Goal: Task Accomplishment & Management: Manage account settings

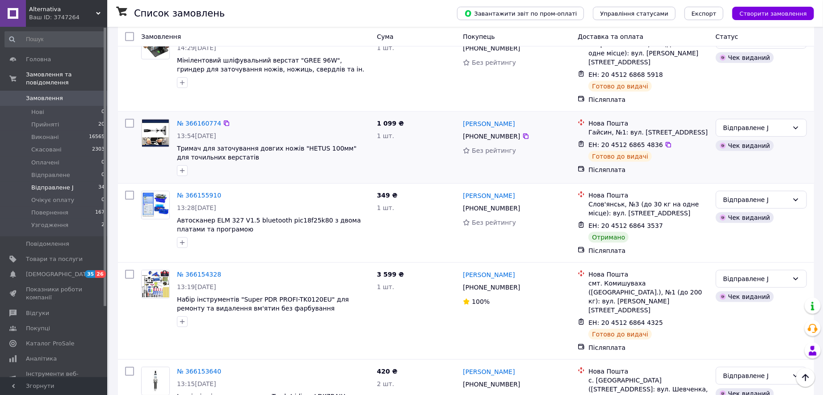
scroll to position [238, 0]
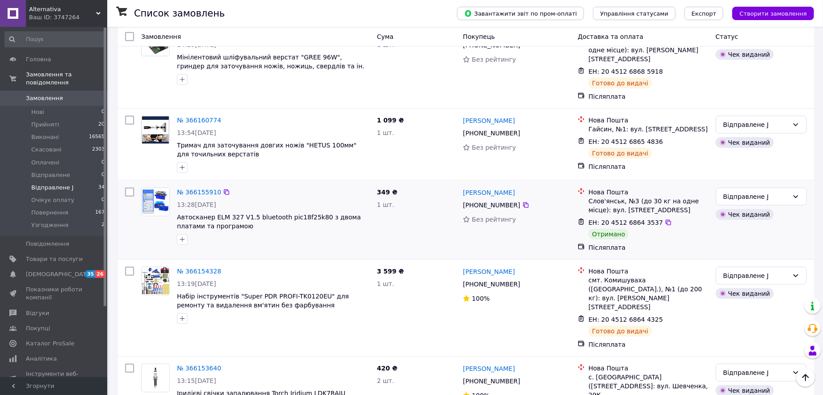
click at [131, 188] on input "checkbox" at bounding box center [129, 192] width 9 height 9
checkbox input "true"
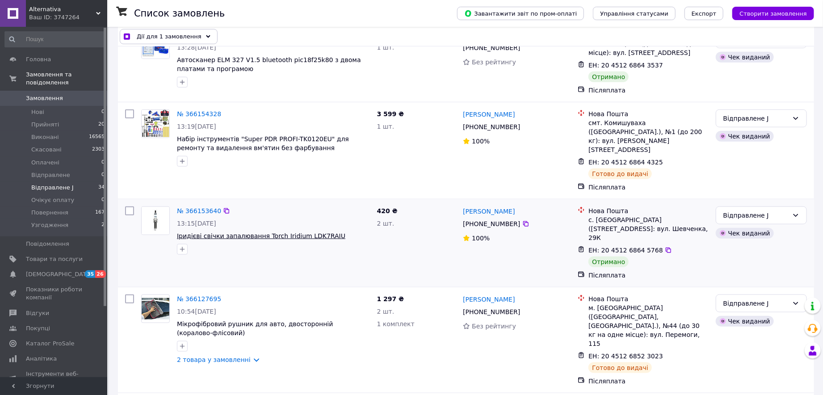
scroll to position [397, 0]
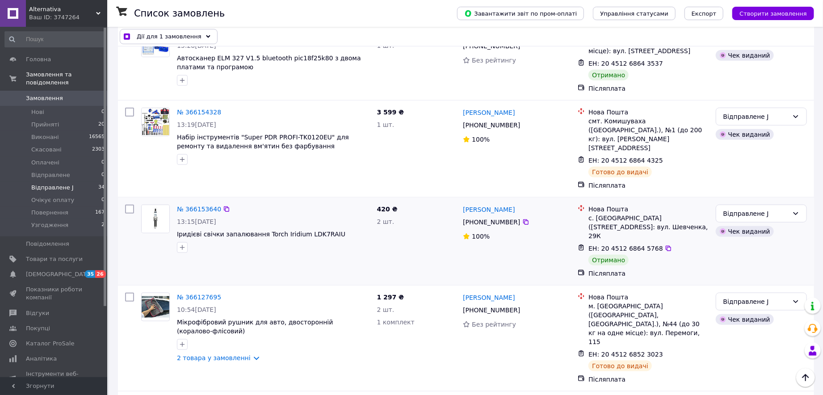
click at [127, 205] on input "checkbox" at bounding box center [129, 209] width 9 height 9
checkbox input "true"
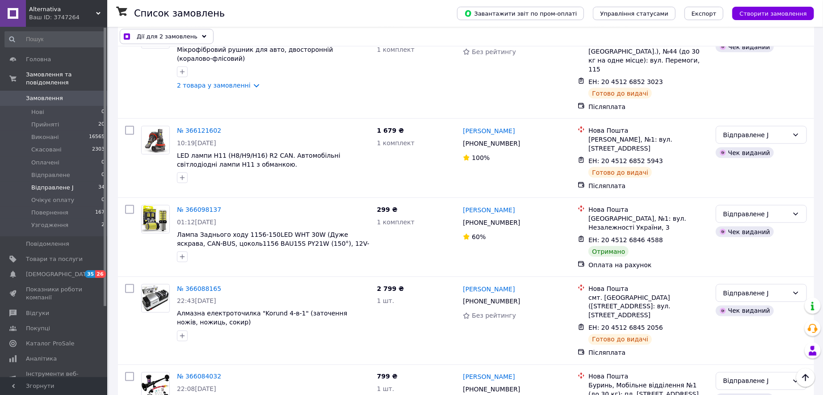
scroll to position [675, 0]
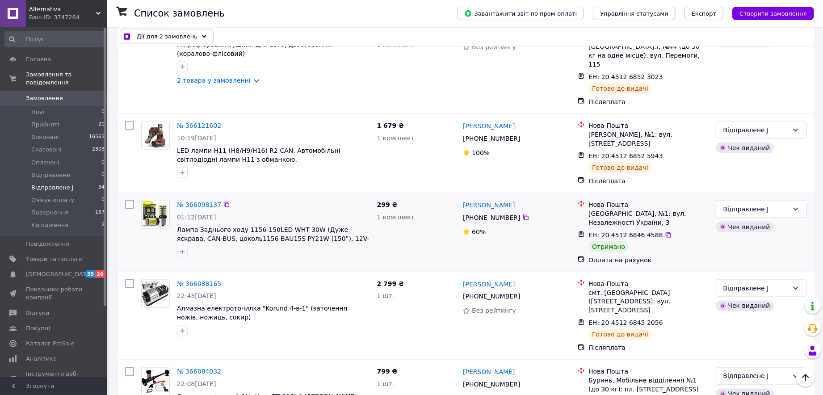
click at [126, 200] on input "checkbox" at bounding box center [129, 204] width 9 height 9
checkbox input "true"
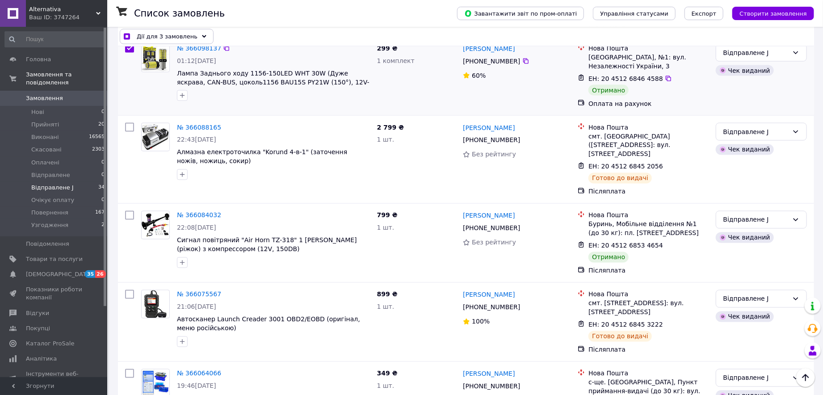
scroll to position [834, 0]
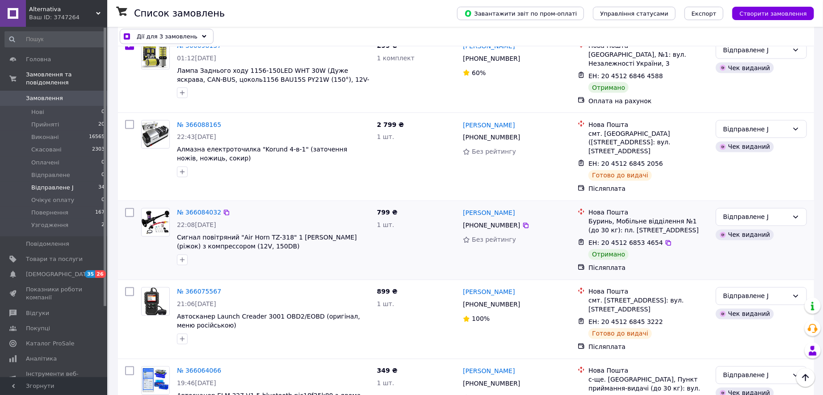
click at [130, 208] on input "checkbox" at bounding box center [129, 212] width 9 height 9
checkbox input "true"
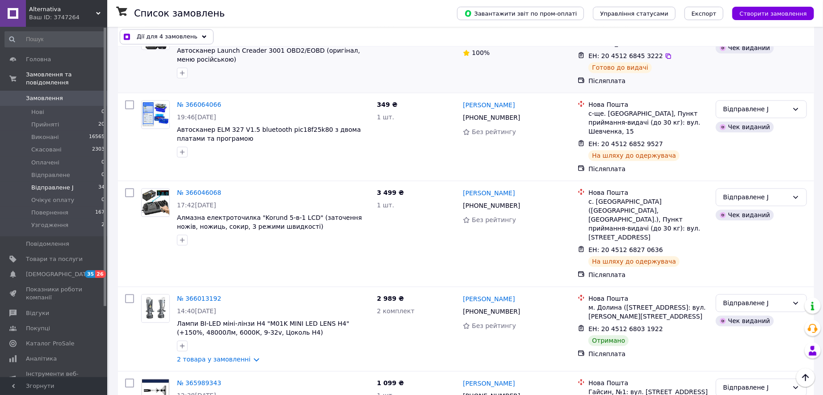
scroll to position [1112, 0]
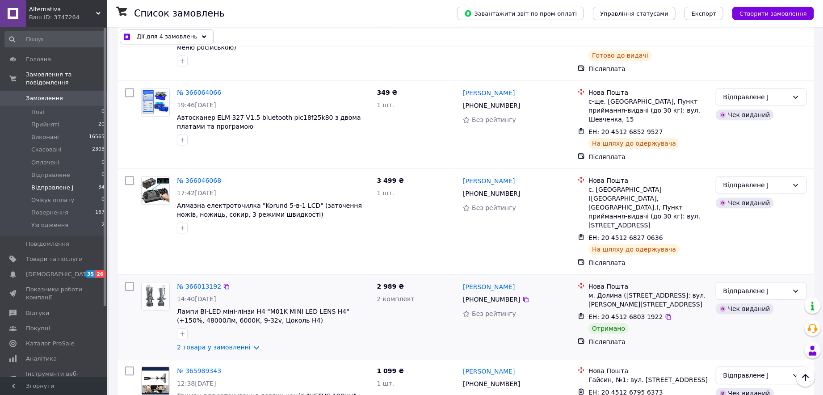
click at [129, 282] on input "checkbox" at bounding box center [129, 286] width 9 height 9
checkbox input "true"
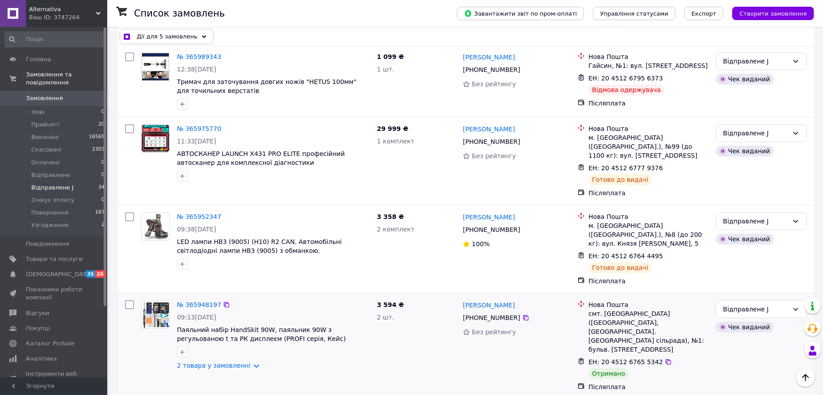
scroll to position [1430, 0]
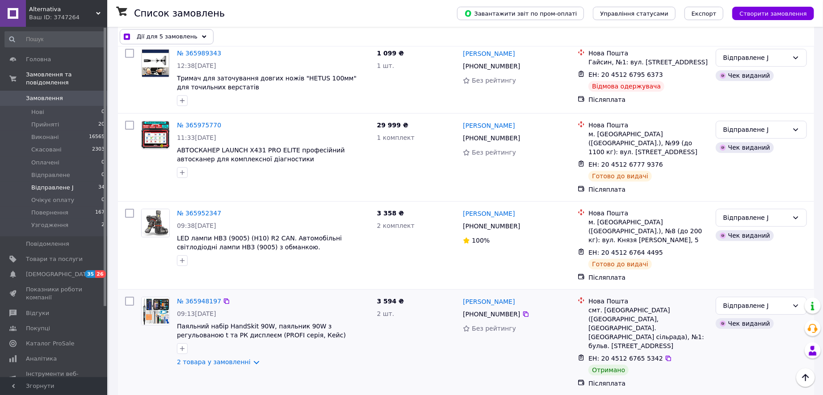
click at [128, 297] on input "checkbox" at bounding box center [129, 301] width 9 height 9
checkbox input "true"
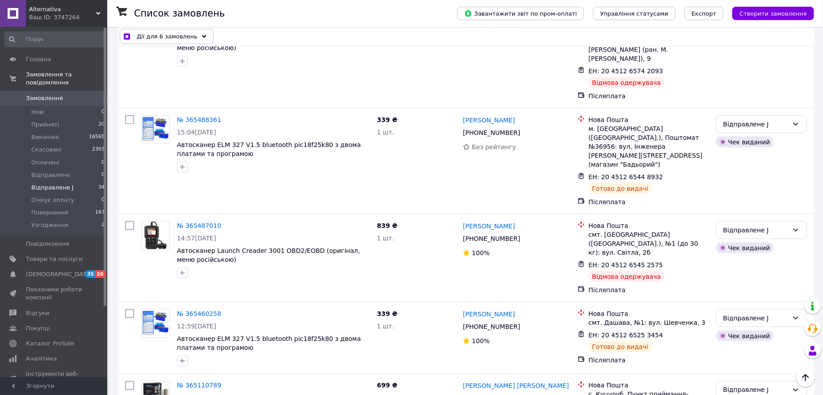
scroll to position [2548, 0]
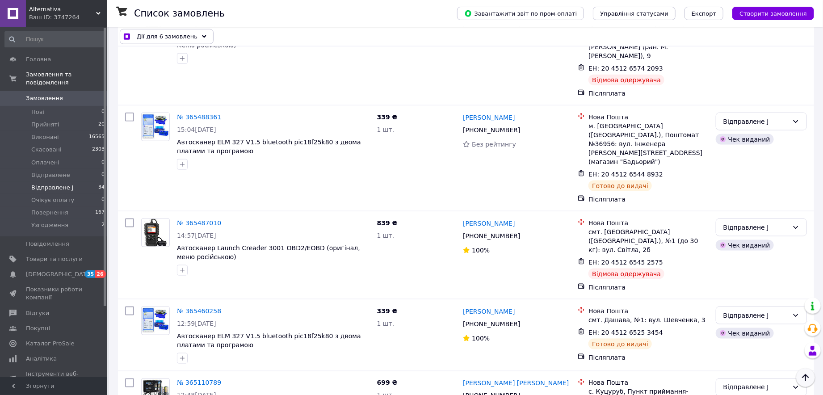
click at [810, 377] on icon "Наверх" at bounding box center [805, 377] width 11 height 11
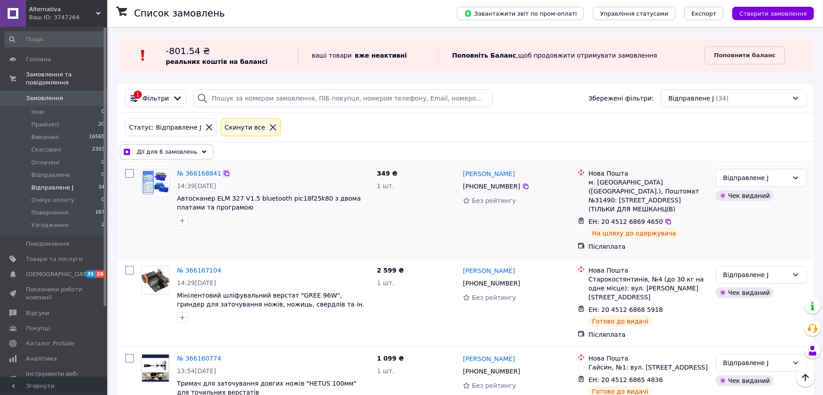
scroll to position [0, 0]
click at [202, 151] on icon at bounding box center [204, 152] width 4 height 4
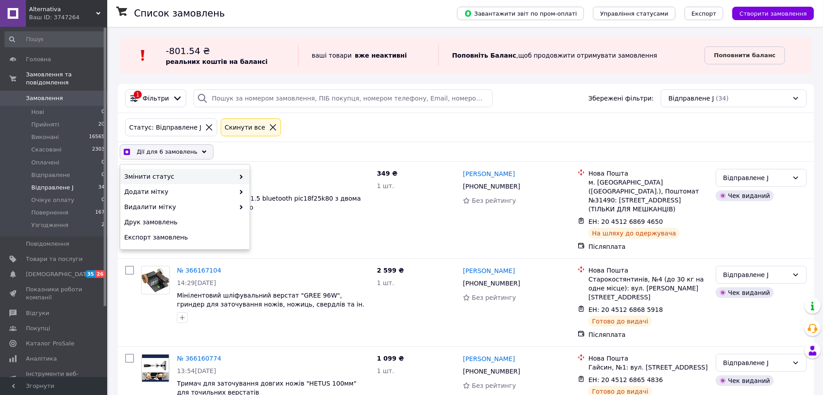
click at [191, 176] on span "Змінити статус" at bounding box center [179, 176] width 110 height 9
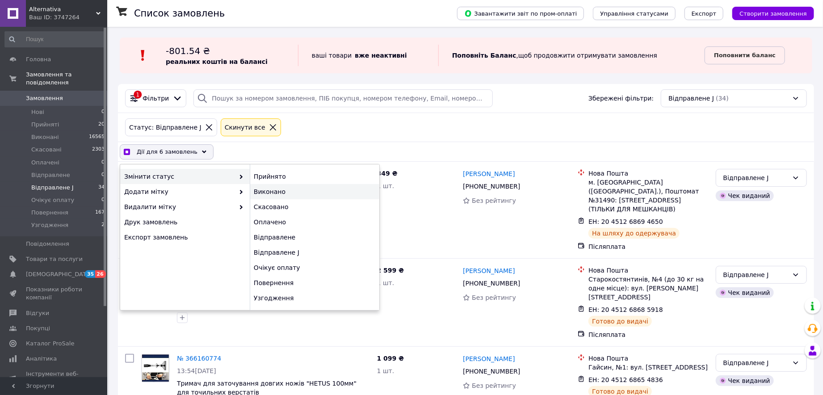
checkbox input "true"
click at [270, 193] on div "Виконано" at bounding box center [315, 191] width 130 height 15
checkbox input "false"
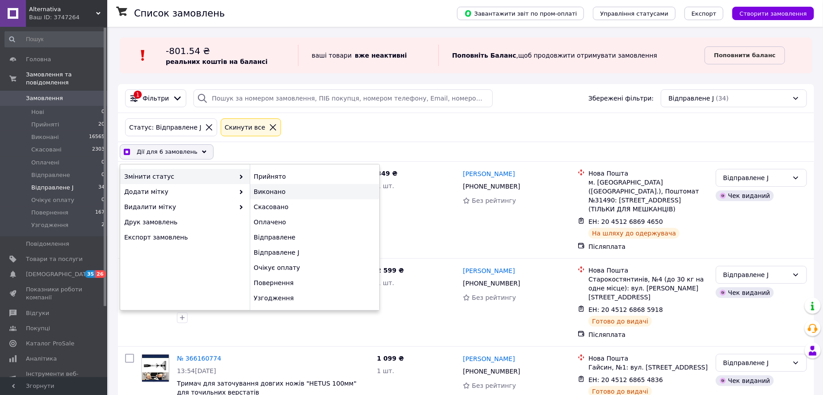
checkbox input "false"
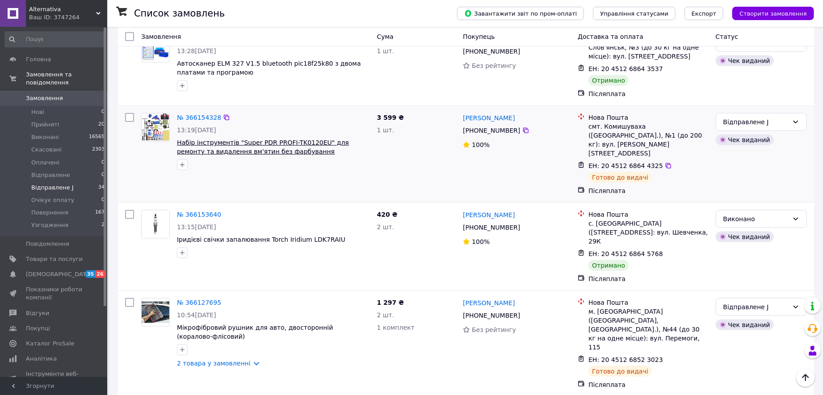
scroll to position [397, 0]
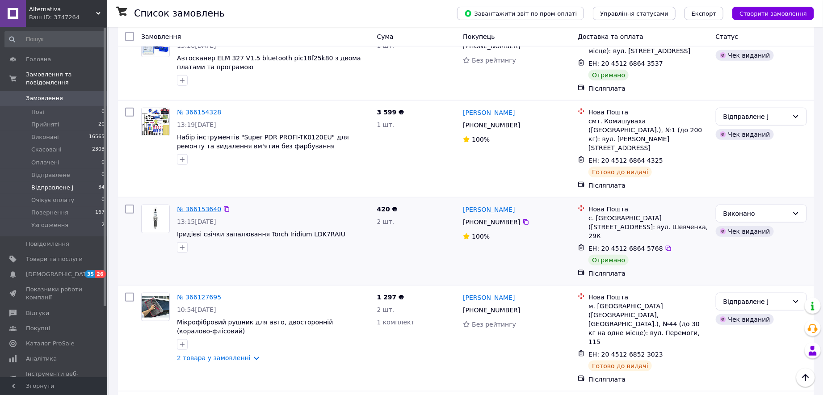
click at [198, 206] on link "№ 366153640" at bounding box center [199, 209] width 44 height 7
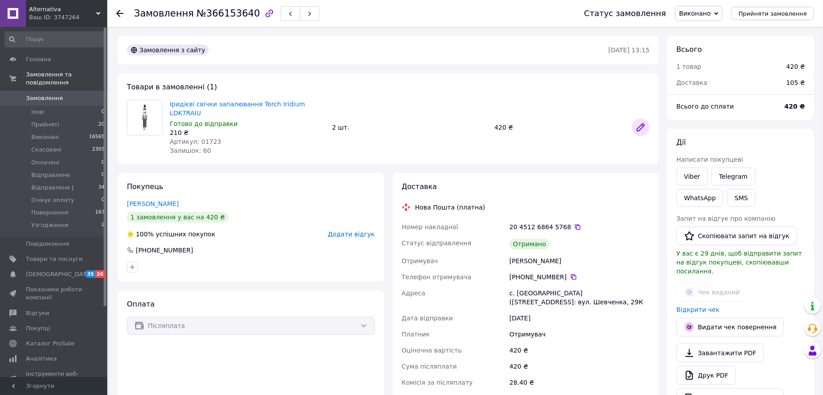
click at [640, 127] on icon at bounding box center [640, 127] width 11 height 11
click at [41, 91] on link "Замовлення 0" at bounding box center [55, 98] width 110 height 15
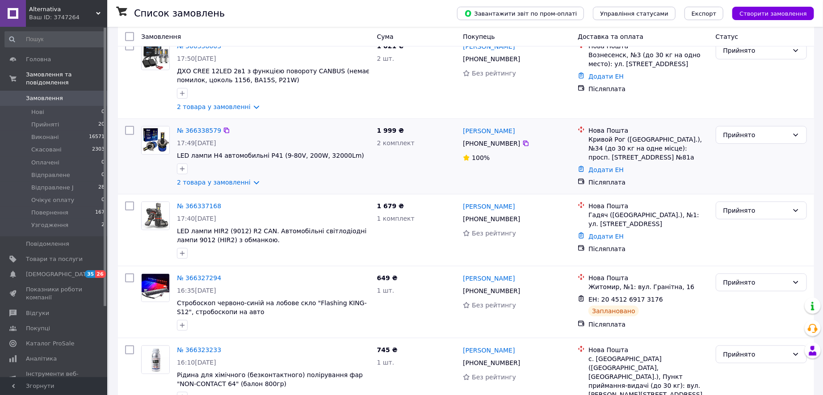
scroll to position [238, 0]
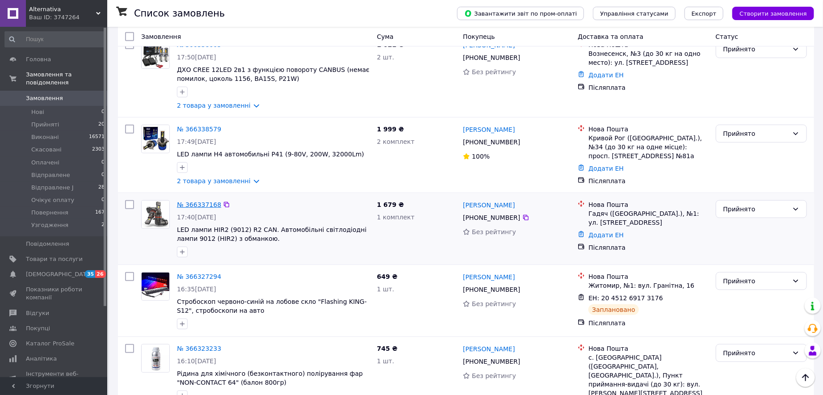
click at [206, 208] on link "№ 366337168" at bounding box center [199, 204] width 44 height 7
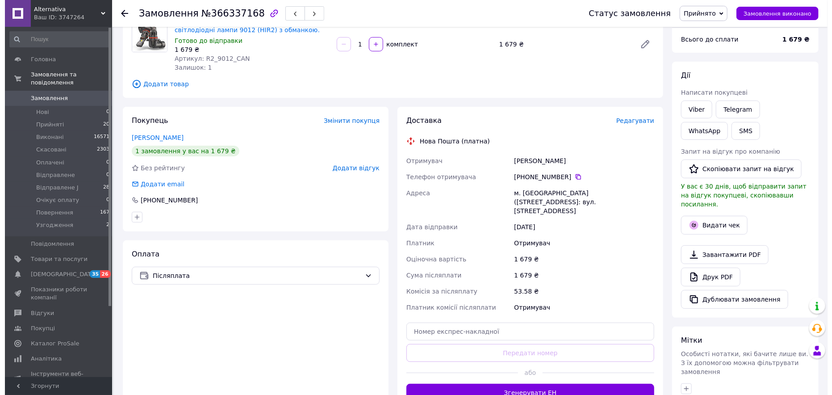
scroll to position [159, 0]
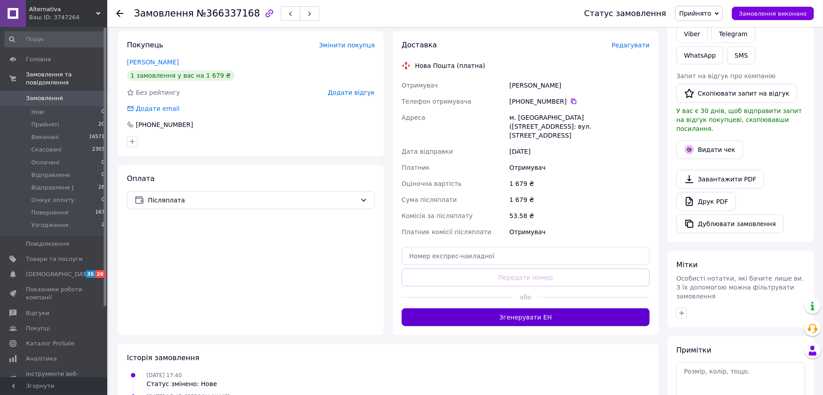
click at [460, 308] on button "Згенерувати ЕН" at bounding box center [526, 317] width 248 height 18
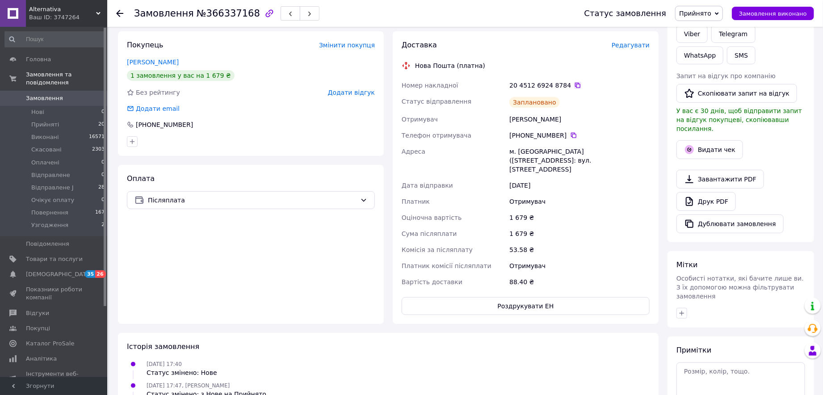
click at [574, 86] on icon at bounding box center [577, 85] width 7 height 7
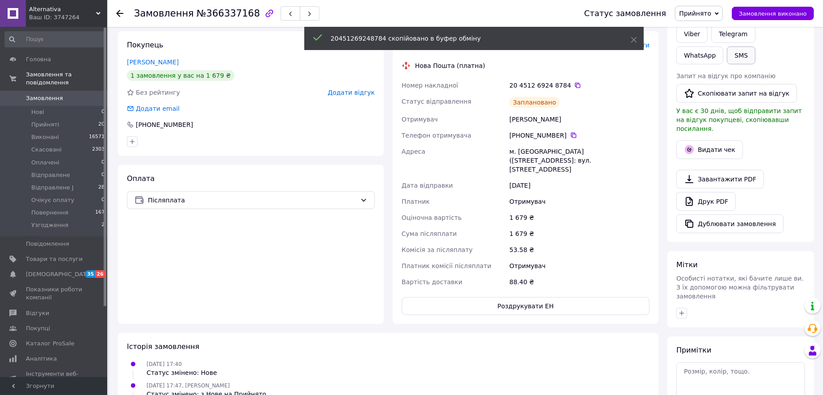
click at [727, 52] on button "SMS" at bounding box center [741, 55] width 29 height 18
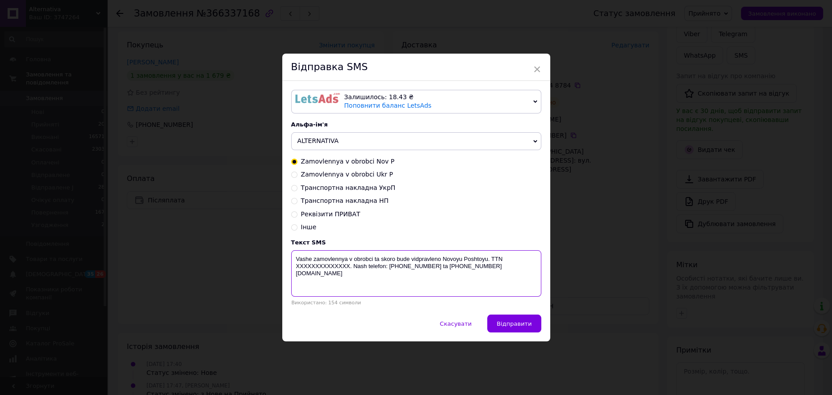
drag, startPoint x: 347, startPoint y: 271, endPoint x: 294, endPoint y: 272, distance: 52.3
click at [294, 272] on textarea "Vashe zamovlennya v obrobci ta skoro bude vidpravleno Novoyu Poshtoyu. TTN XXXX…" at bounding box center [416, 273] width 250 height 46
paste textarea "20451269248784"
type textarea "Vashe zamovlennya v obrobci ta skoro bude vidpravleno Novoyu Poshtoyu. TTN 2045…"
click at [510, 325] on span "Відправити" at bounding box center [514, 323] width 35 height 7
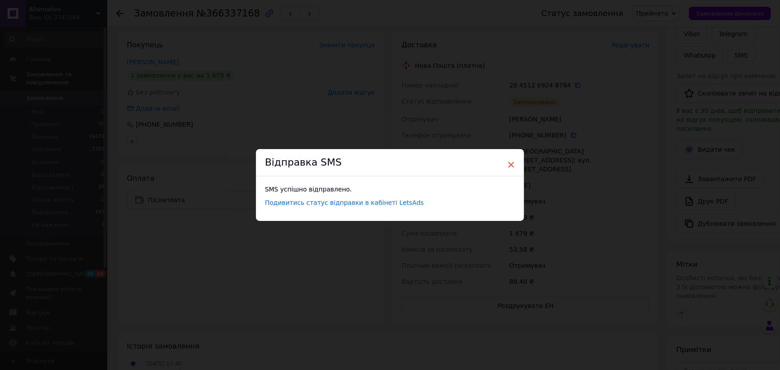
click at [509, 169] on span "×" at bounding box center [511, 164] width 8 height 15
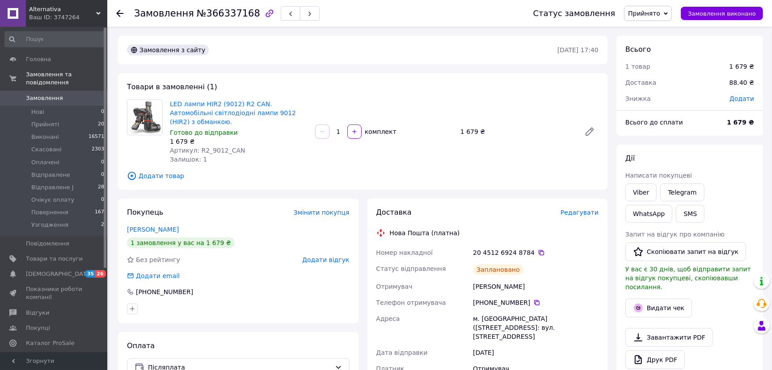
click at [114, 13] on div "Замовлення №366337168 Статус замовлення Прийнято Виконано Скасовано Оплачено Ві…" at bounding box center [439, 13] width 664 height 27
click at [123, 16] on icon at bounding box center [119, 13] width 7 height 7
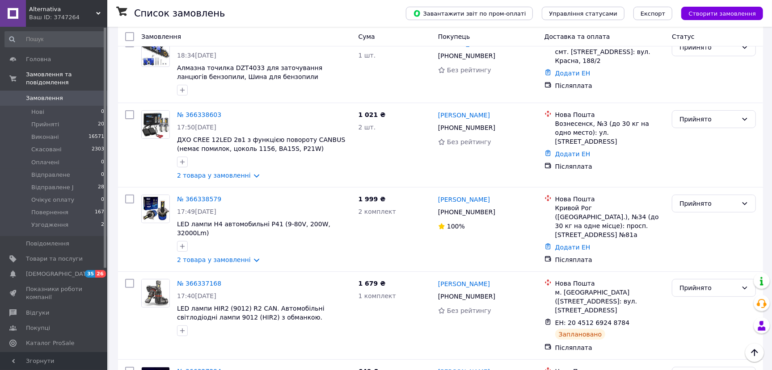
scroll to position [186, 0]
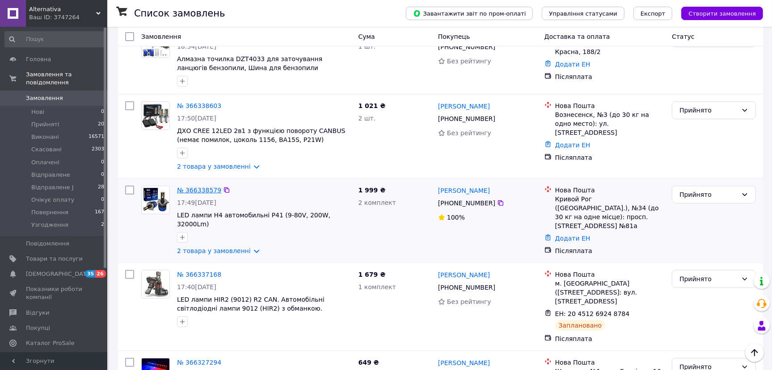
click at [195, 187] on link "№ 366338579" at bounding box center [199, 190] width 44 height 7
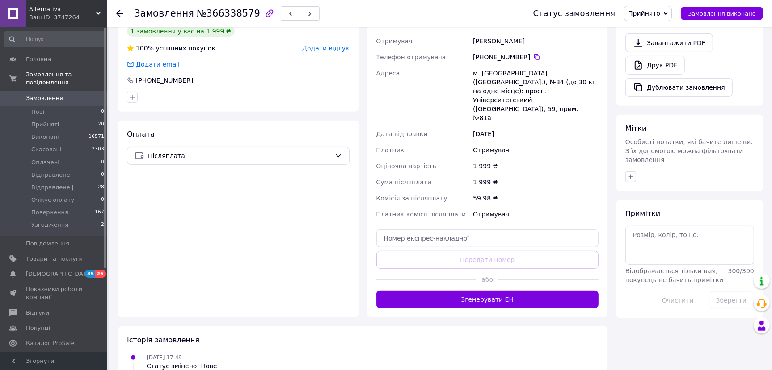
scroll to position [298, 0]
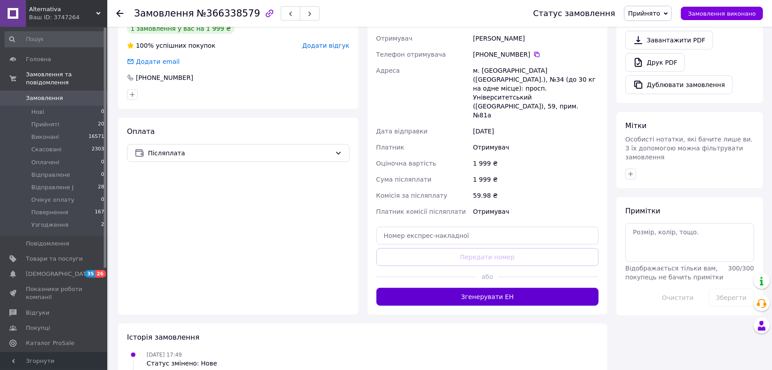
click at [411, 288] on button "Згенерувати ЕН" at bounding box center [487, 297] width 223 height 18
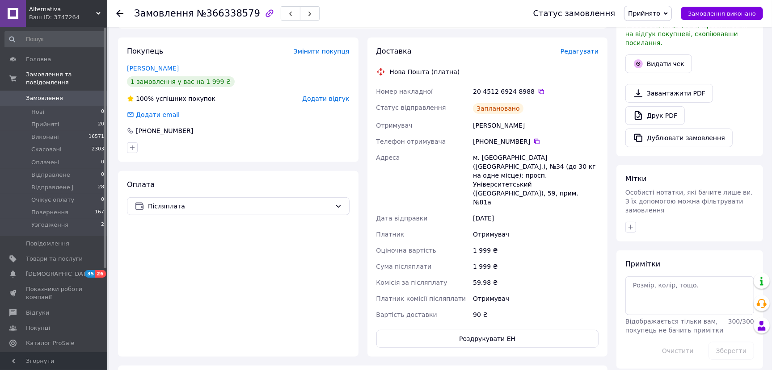
scroll to position [223, 0]
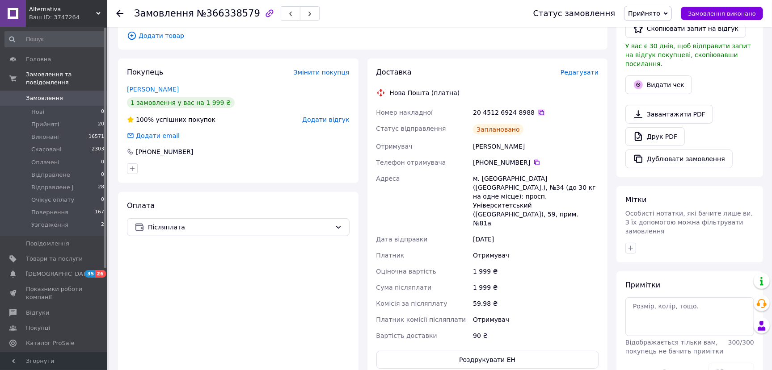
click at [538, 112] on icon at bounding box center [541, 112] width 7 height 7
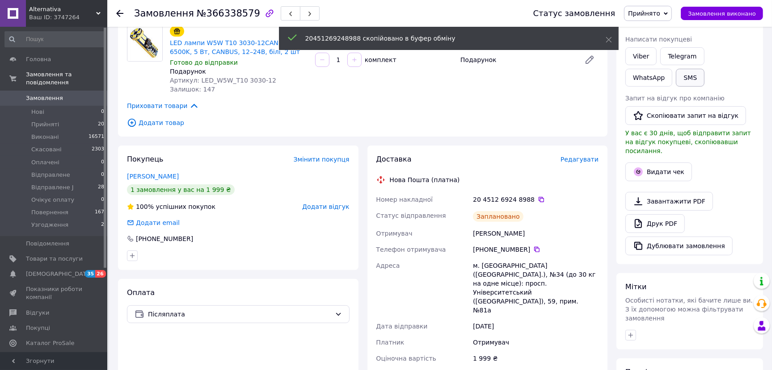
scroll to position [112, 0]
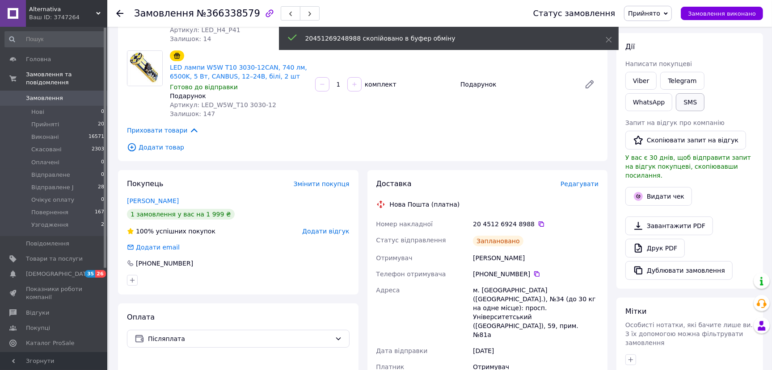
click at [676, 107] on button "SMS" at bounding box center [690, 102] width 29 height 18
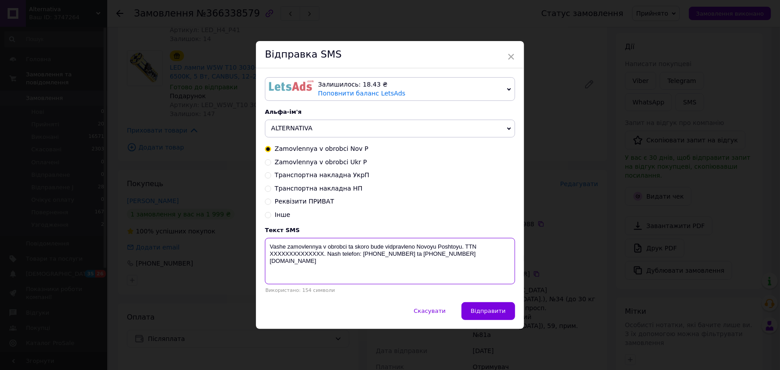
drag, startPoint x: 321, startPoint y: 257, endPoint x: 268, endPoint y: 263, distance: 53.5
click at [268, 263] on textarea "Vashe zamovlennya v obrobci ta skoro bude vidpravleno Novoyu Poshtoyu. TTN XXXX…" at bounding box center [390, 261] width 250 height 46
paste textarea "20451269248988"
type textarea "Vashe zamovlennya v obrobci ta skoro bude vidpravleno Novoyu Poshtoyu. TTN 2045…"
click at [482, 311] on span "Відправити" at bounding box center [488, 311] width 35 height 7
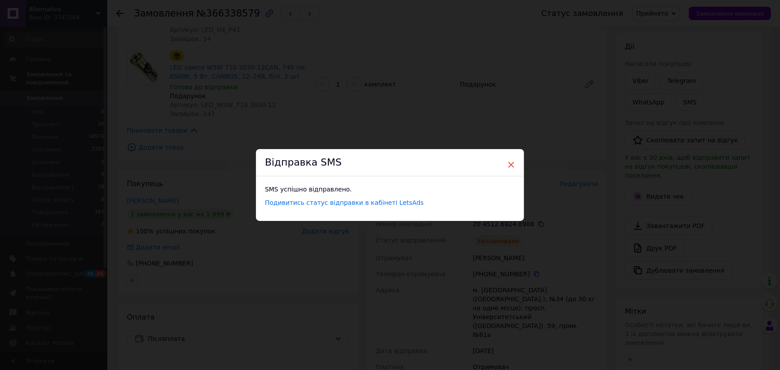
click at [507, 166] on span "×" at bounding box center [511, 164] width 8 height 15
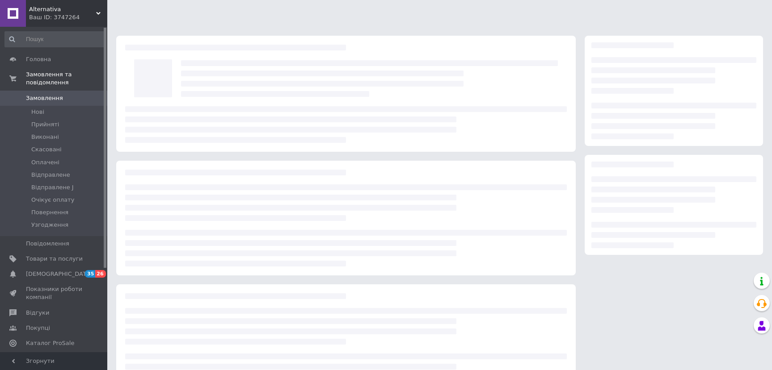
scroll to position [38, 0]
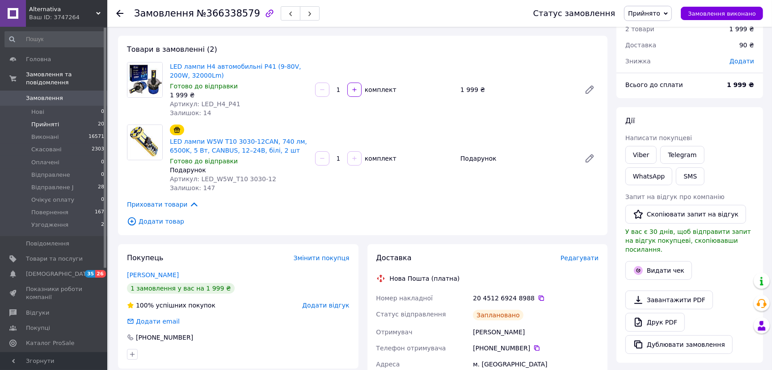
click at [58, 118] on li "Прийняті 20" at bounding box center [54, 124] width 109 height 13
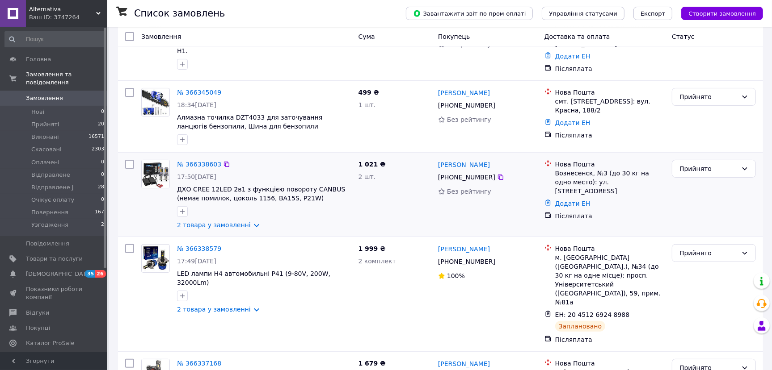
scroll to position [149, 0]
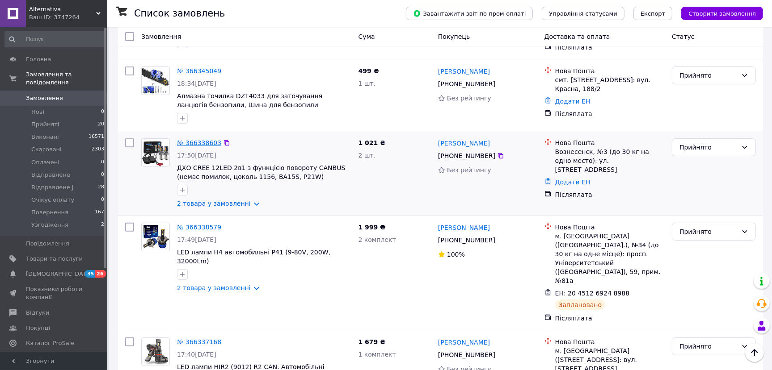
click at [197, 139] on link "№ 366338603" at bounding box center [199, 142] width 44 height 7
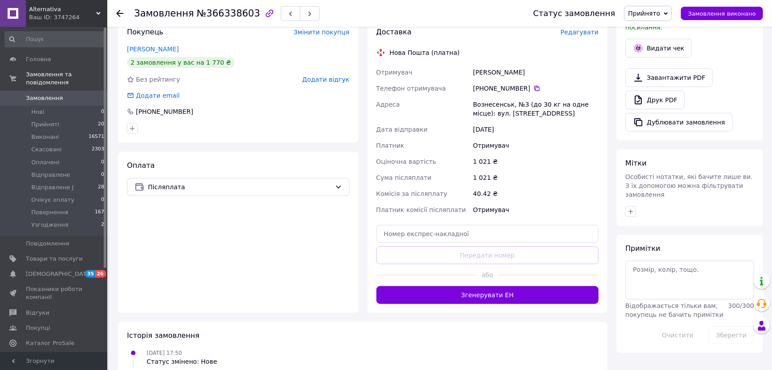
scroll to position [261, 0]
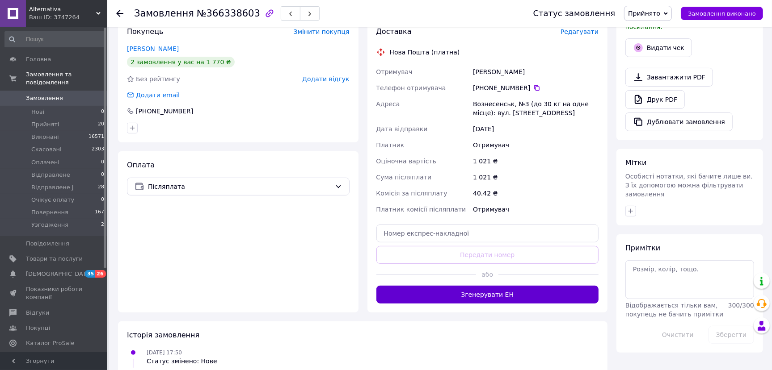
click at [483, 296] on button "Згенерувати ЕН" at bounding box center [487, 295] width 223 height 18
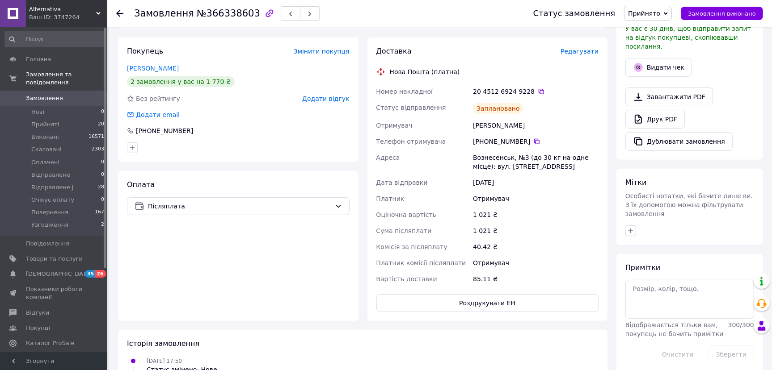
scroll to position [149, 0]
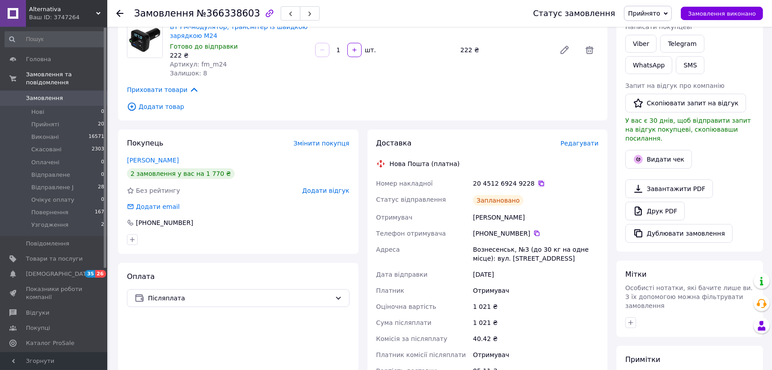
click at [538, 183] on icon at bounding box center [541, 183] width 7 height 7
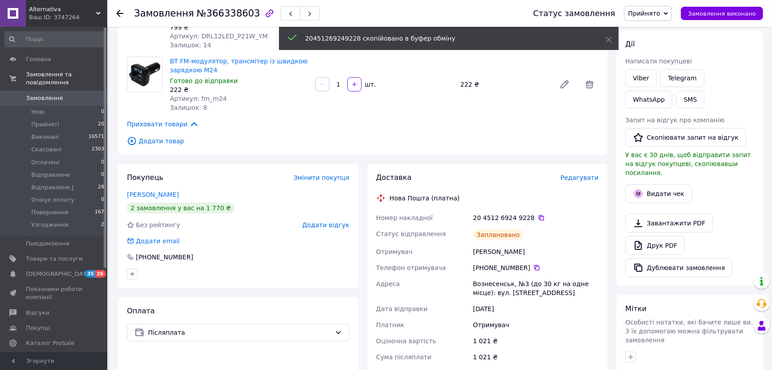
scroll to position [112, 0]
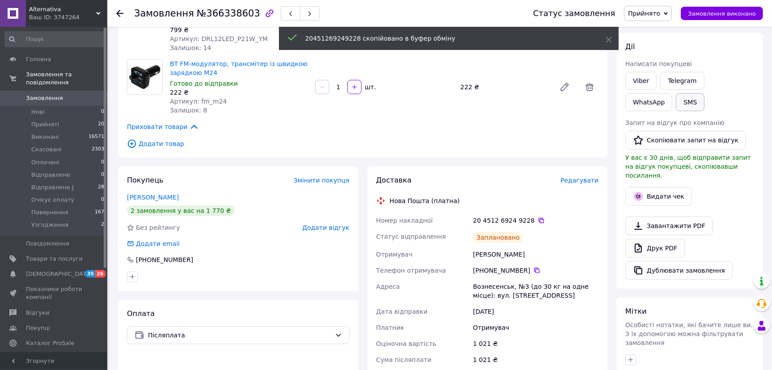
click at [676, 109] on button "SMS" at bounding box center [690, 102] width 29 height 18
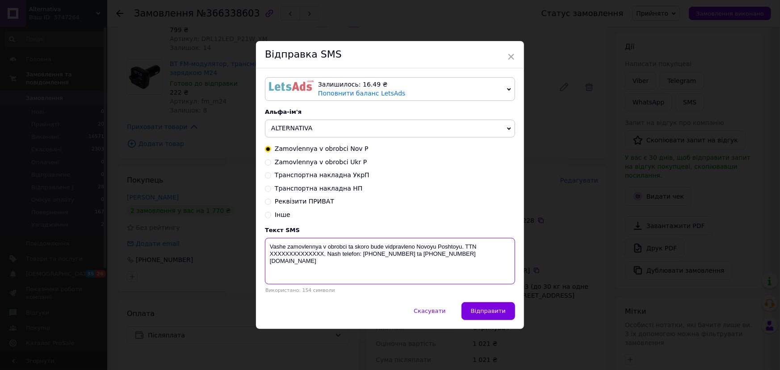
drag, startPoint x: 323, startPoint y: 253, endPoint x: 269, endPoint y: 254, distance: 54.5
click at [269, 254] on textarea "Vashe zamovlennya v obrobci ta skoro bude vidpravleno Novoyu Poshtoyu. TTN XXXX…" at bounding box center [390, 261] width 250 height 46
paste textarea "20451269249228"
type textarea "Vashe zamovlennya v obrobci ta skoro bude vidpravleno Novoyu Poshtoyu. TTN 2045…"
click at [485, 314] on span "Відправити" at bounding box center [488, 311] width 35 height 7
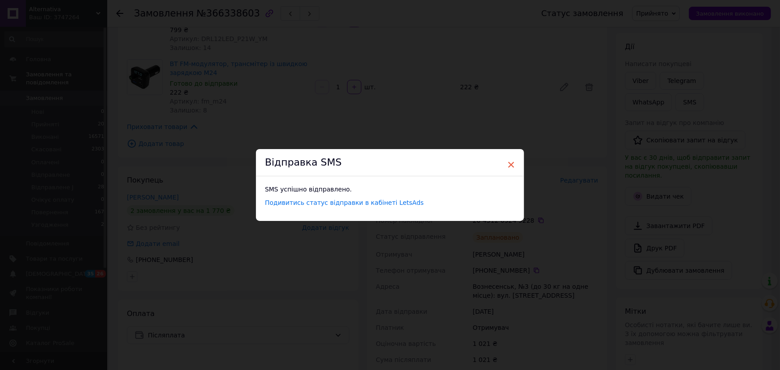
click at [508, 166] on span "×" at bounding box center [511, 164] width 8 height 15
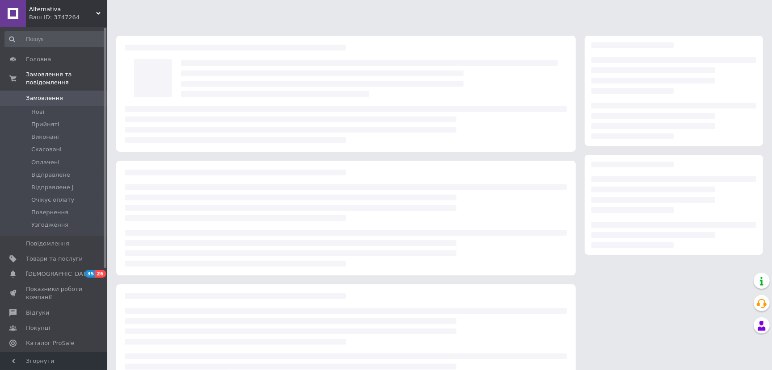
scroll to position [38, 0]
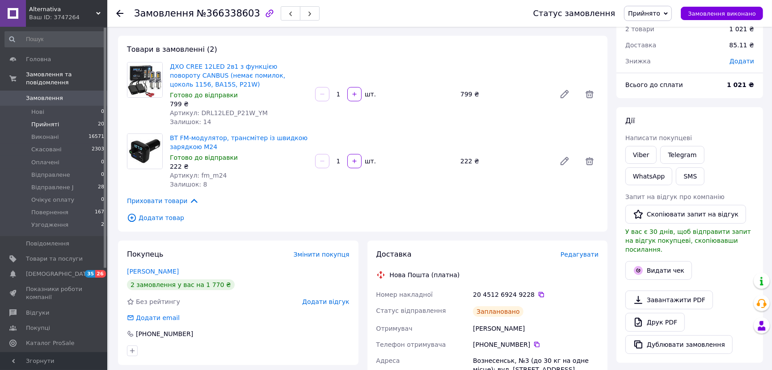
click at [57, 118] on li "Прийняті 20" at bounding box center [54, 124] width 109 height 13
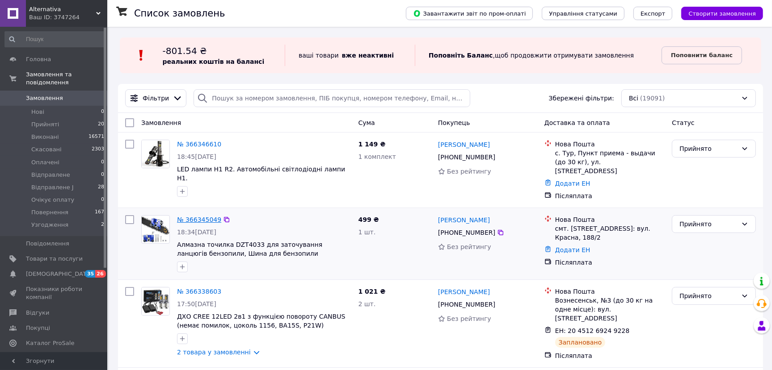
click at [194, 216] on link "№ 366345049" at bounding box center [199, 219] width 44 height 7
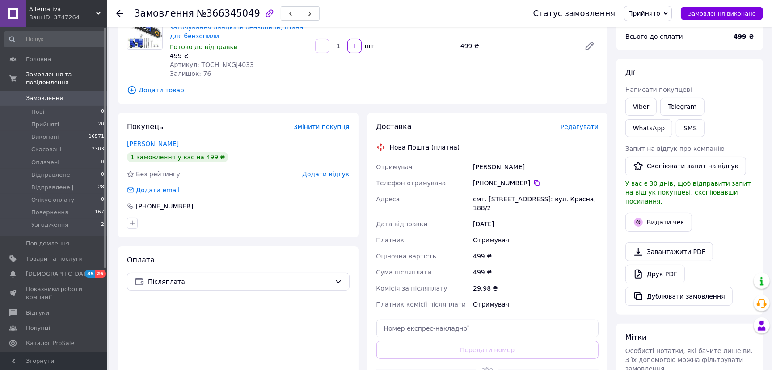
scroll to position [112, 0]
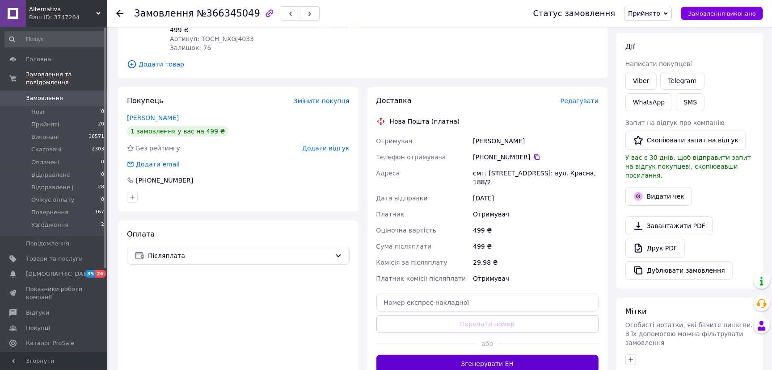
click at [484, 355] on button "Згенерувати ЕН" at bounding box center [487, 364] width 223 height 18
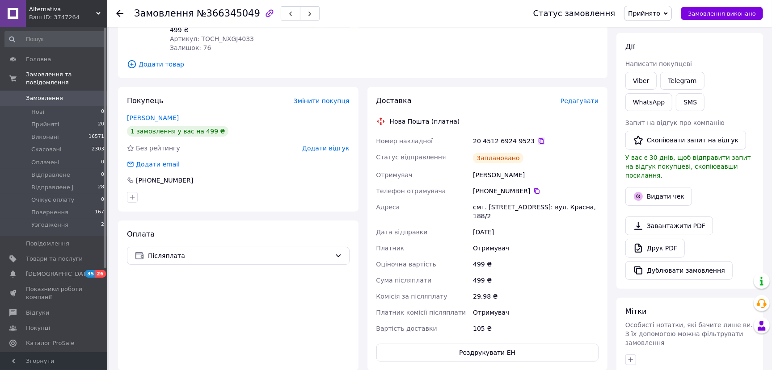
click at [538, 138] on icon at bounding box center [541, 141] width 7 height 7
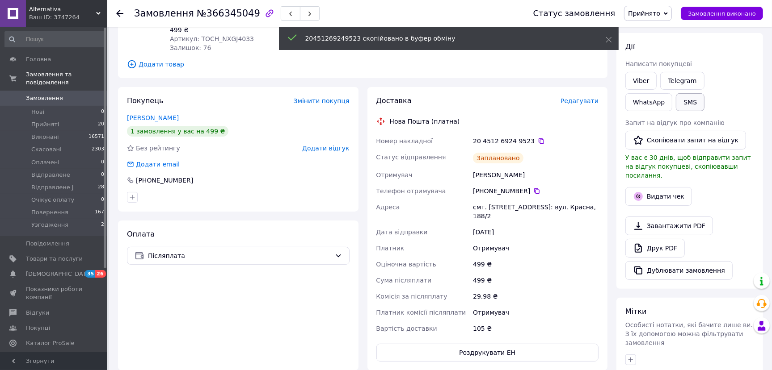
click at [676, 99] on button "SMS" at bounding box center [690, 102] width 29 height 18
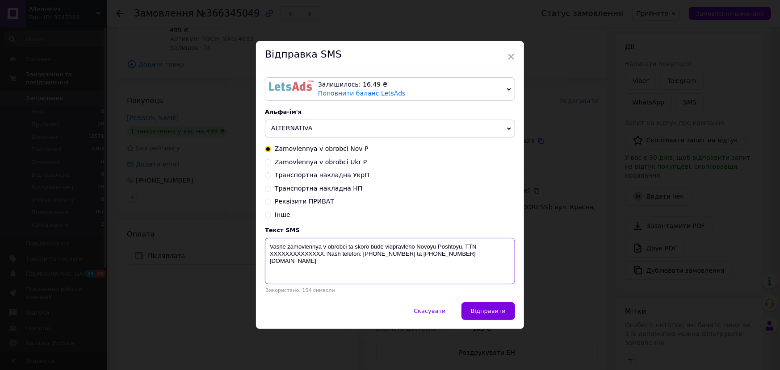
drag, startPoint x: 322, startPoint y: 256, endPoint x: 269, endPoint y: 257, distance: 53.7
click at [269, 257] on textarea "Vashe zamovlennya v obrobci ta skoro bude vidpravleno Novoyu Poshtoyu. TTN XXXX…" at bounding box center [390, 261] width 250 height 46
paste textarea "20451269249523"
type textarea "Vashe zamovlennya v obrobci ta skoro bude vidpravleno Novoyu Poshtoyu. TTN 2045…"
click at [494, 310] on span "Відправити" at bounding box center [488, 311] width 35 height 7
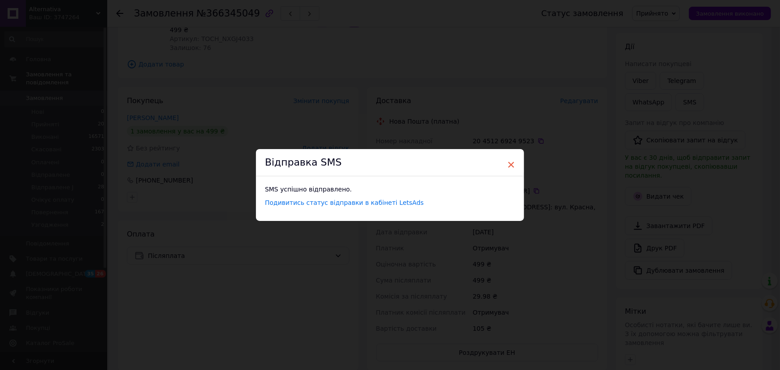
click at [509, 165] on span "×" at bounding box center [511, 164] width 8 height 15
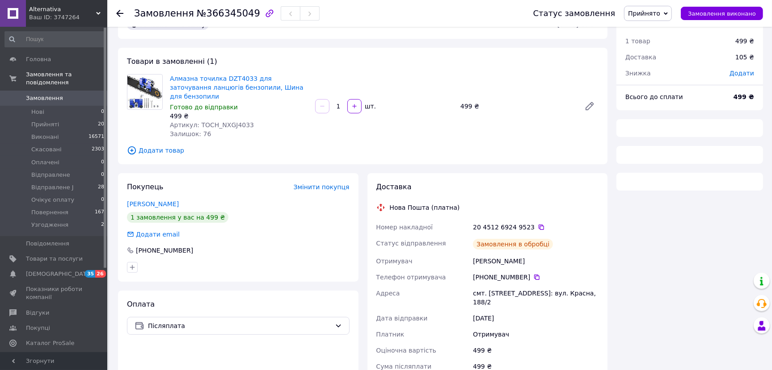
scroll to position [38, 0]
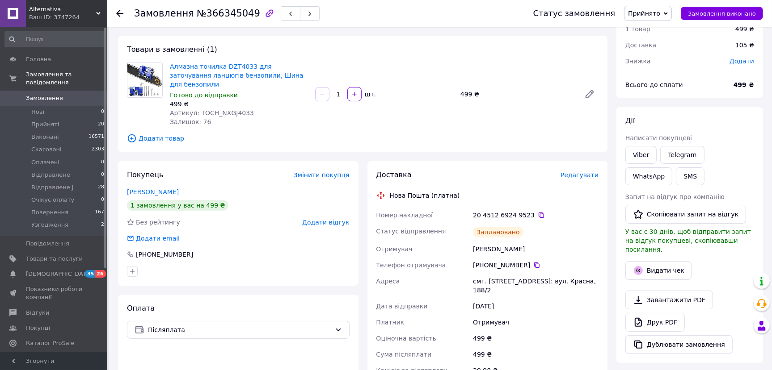
click at [122, 13] on use at bounding box center [119, 13] width 7 height 7
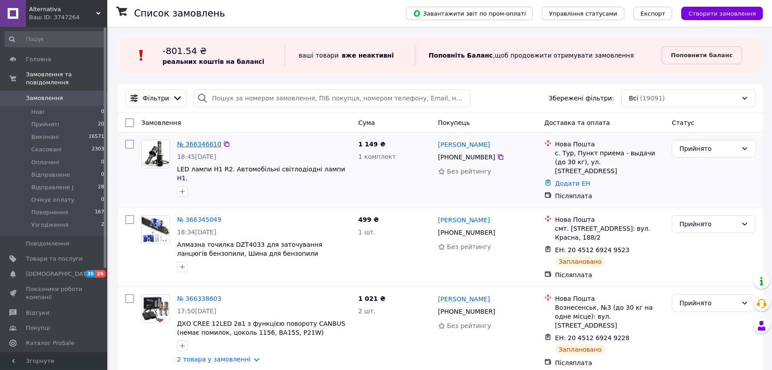
click at [191, 144] on link "№ 366346610" at bounding box center [199, 144] width 44 height 7
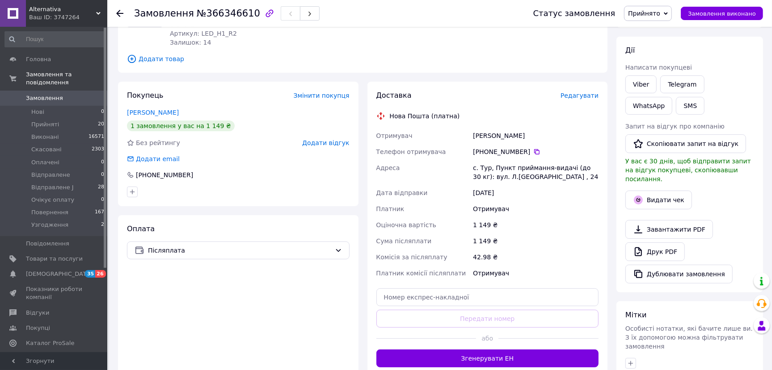
scroll to position [112, 0]
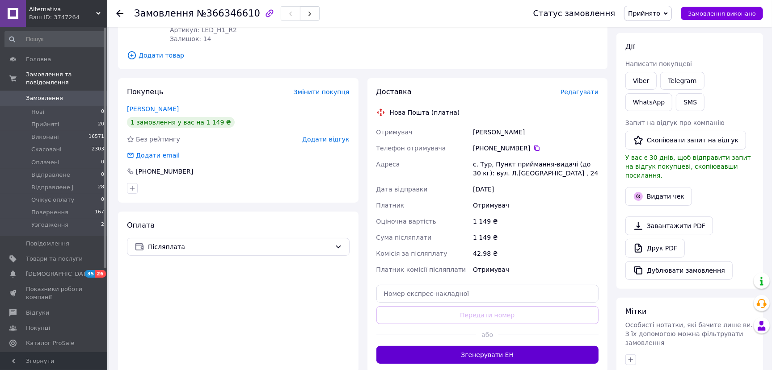
click at [507, 349] on button "Згенерувати ЕН" at bounding box center [487, 355] width 223 height 18
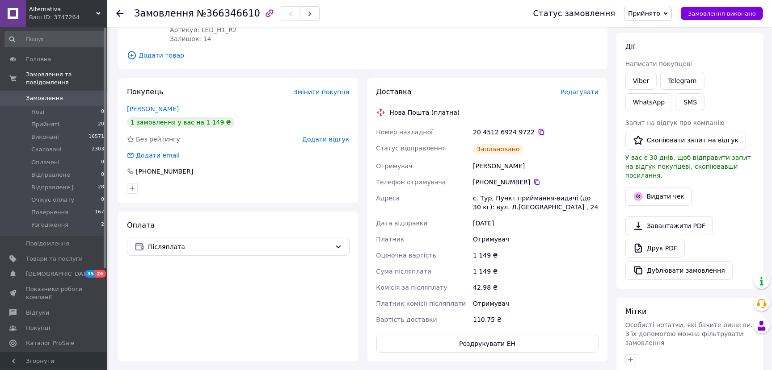
click at [538, 131] on icon at bounding box center [541, 132] width 7 height 7
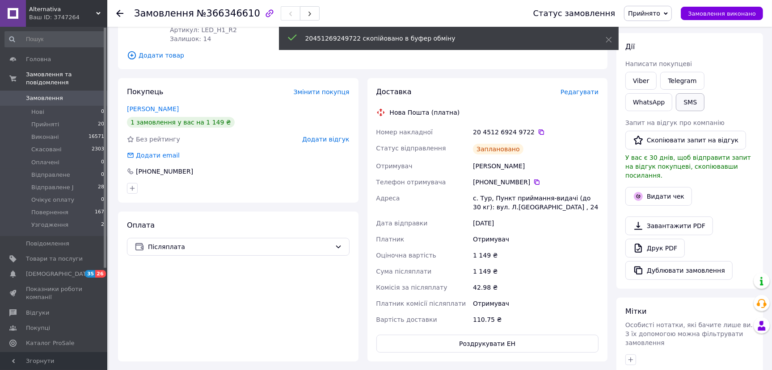
click at [676, 108] on button "SMS" at bounding box center [690, 102] width 29 height 18
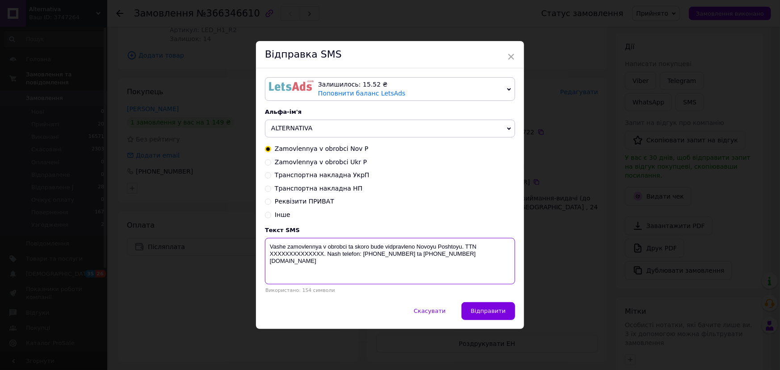
drag, startPoint x: 323, startPoint y: 256, endPoint x: 267, endPoint y: 260, distance: 56.0
click at [267, 260] on textarea "Vashe zamovlennya v obrobci ta skoro bude vidpravleno Novoyu Poshtoyu. TTN XXXX…" at bounding box center [390, 261] width 250 height 46
paste textarea "20451269249722"
type textarea "Vashe zamovlennya v obrobci ta skoro bude vidpravleno Novoyu Poshtoyu. TTN 2045…"
click at [478, 309] on span "Відправити" at bounding box center [488, 311] width 35 height 7
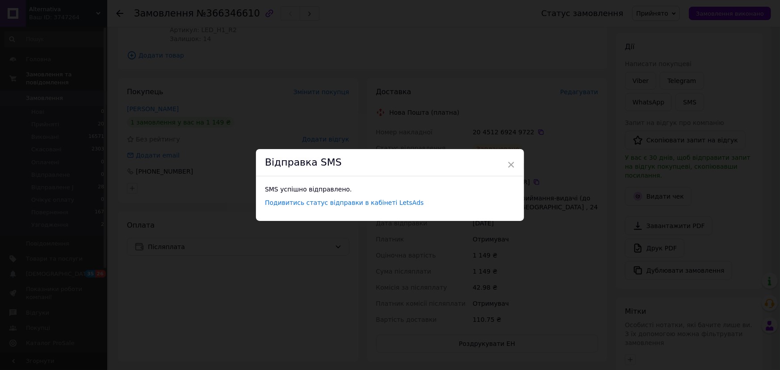
click at [510, 162] on span "×" at bounding box center [511, 164] width 8 height 15
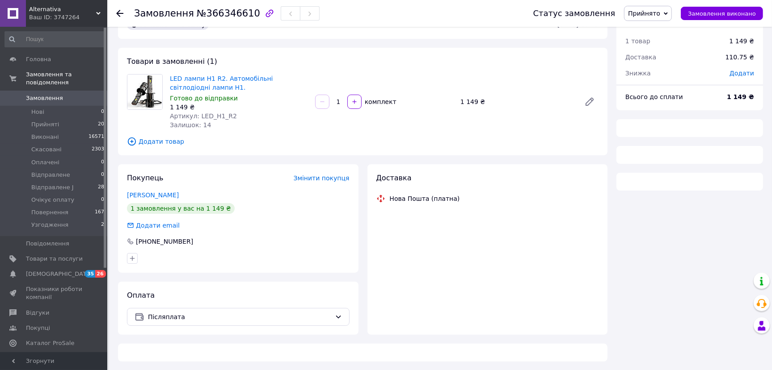
scroll to position [38, 0]
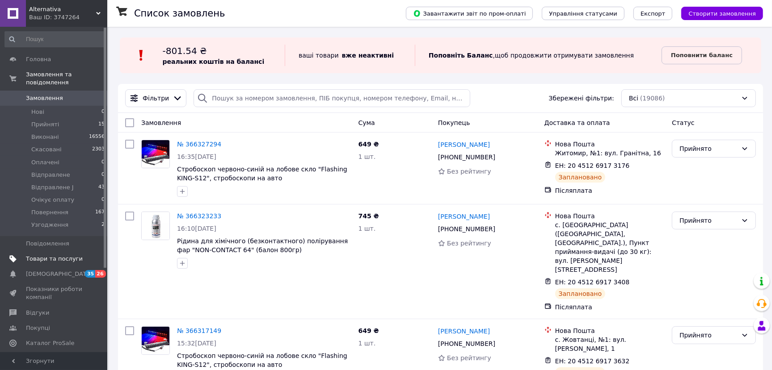
click at [41, 255] on span "Товари та послуги" at bounding box center [54, 259] width 57 height 8
